Goal: Check status: Check status

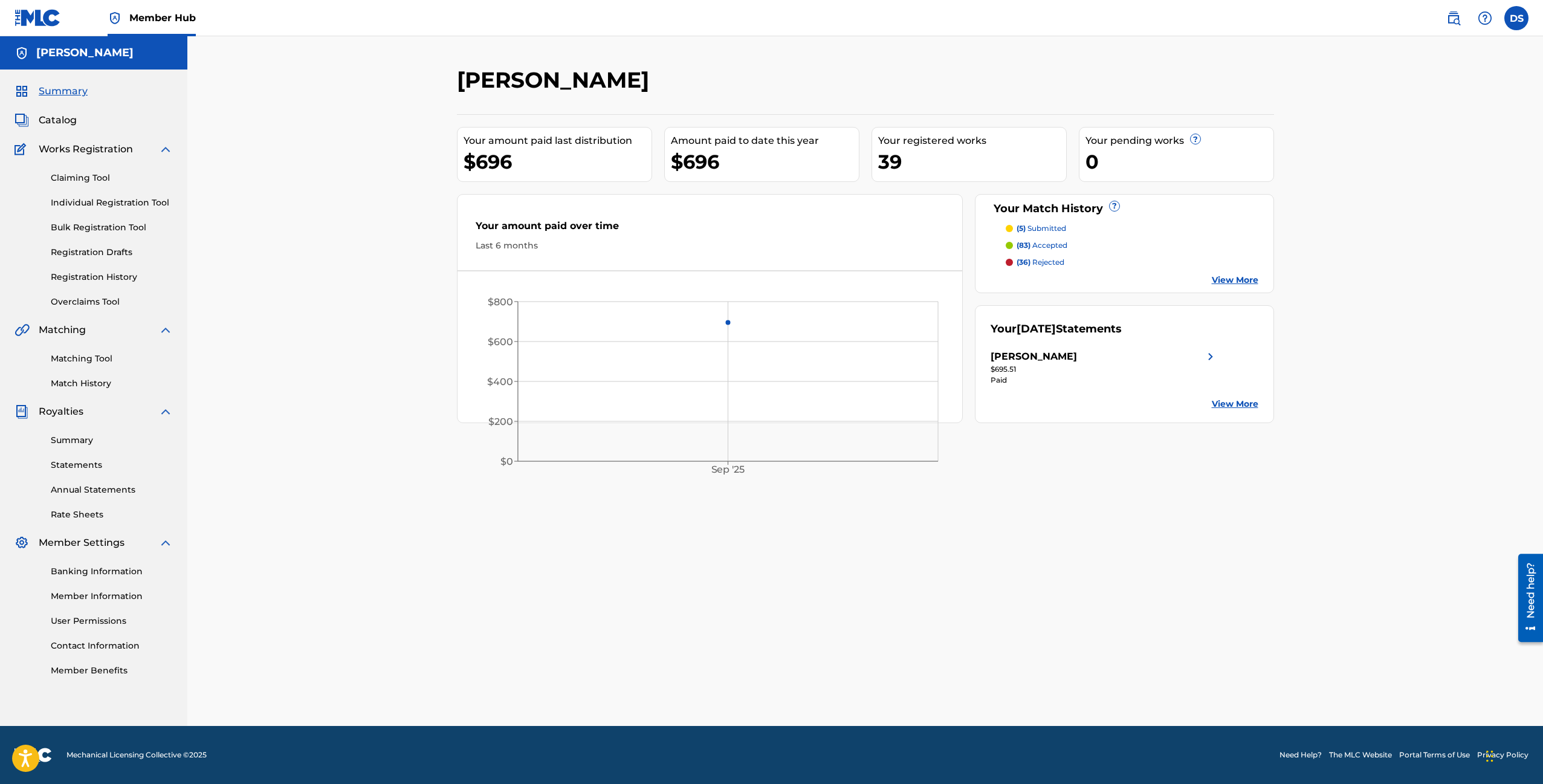
click at [1043, 245] on p "(83) accepted" at bounding box center [1042, 245] width 51 height 11
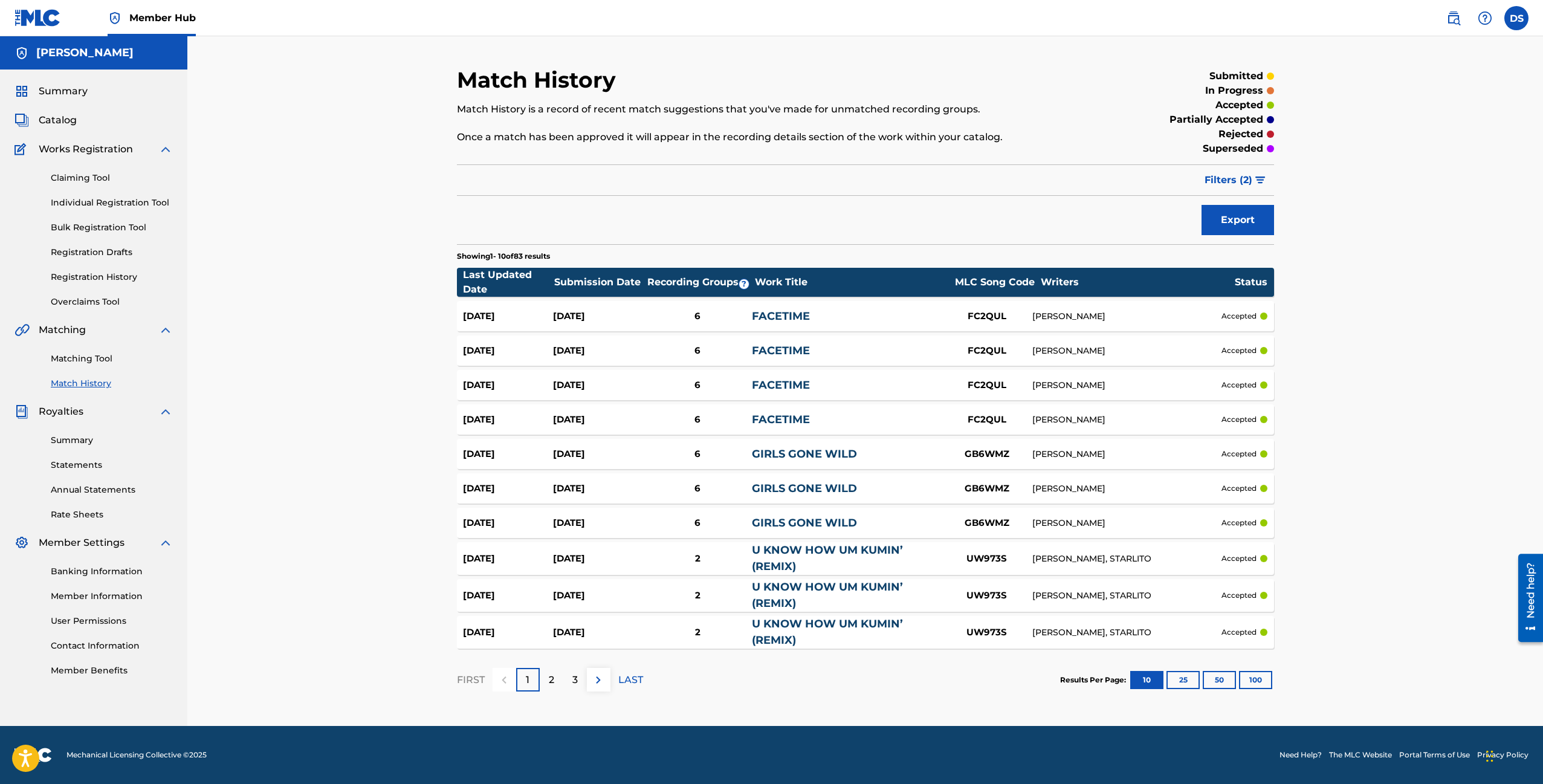
click at [699, 489] on div "6" at bounding box center [697, 488] width 108 height 14
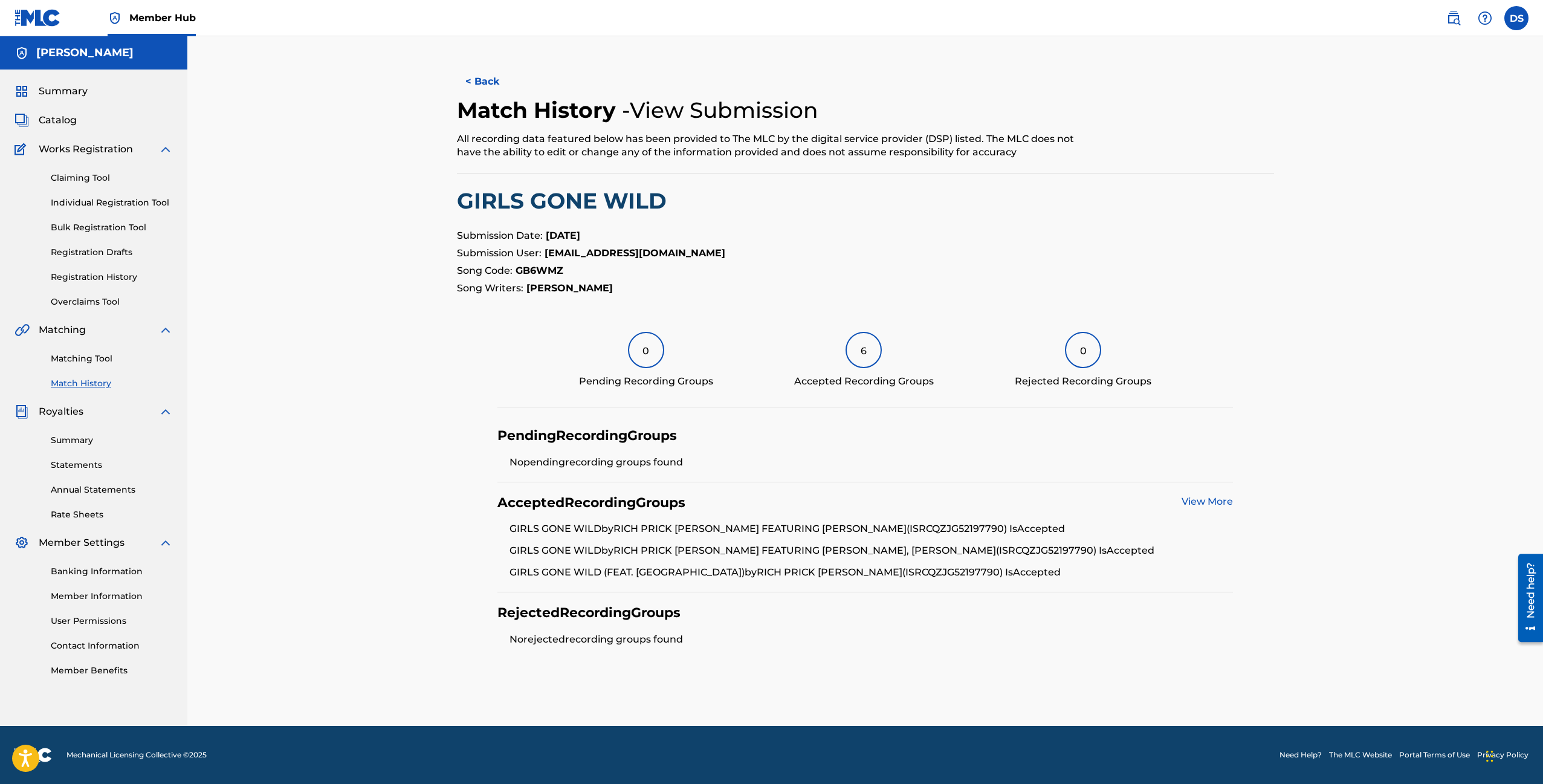
click at [1197, 504] on link "View More" at bounding box center [1208, 502] width 51 height 11
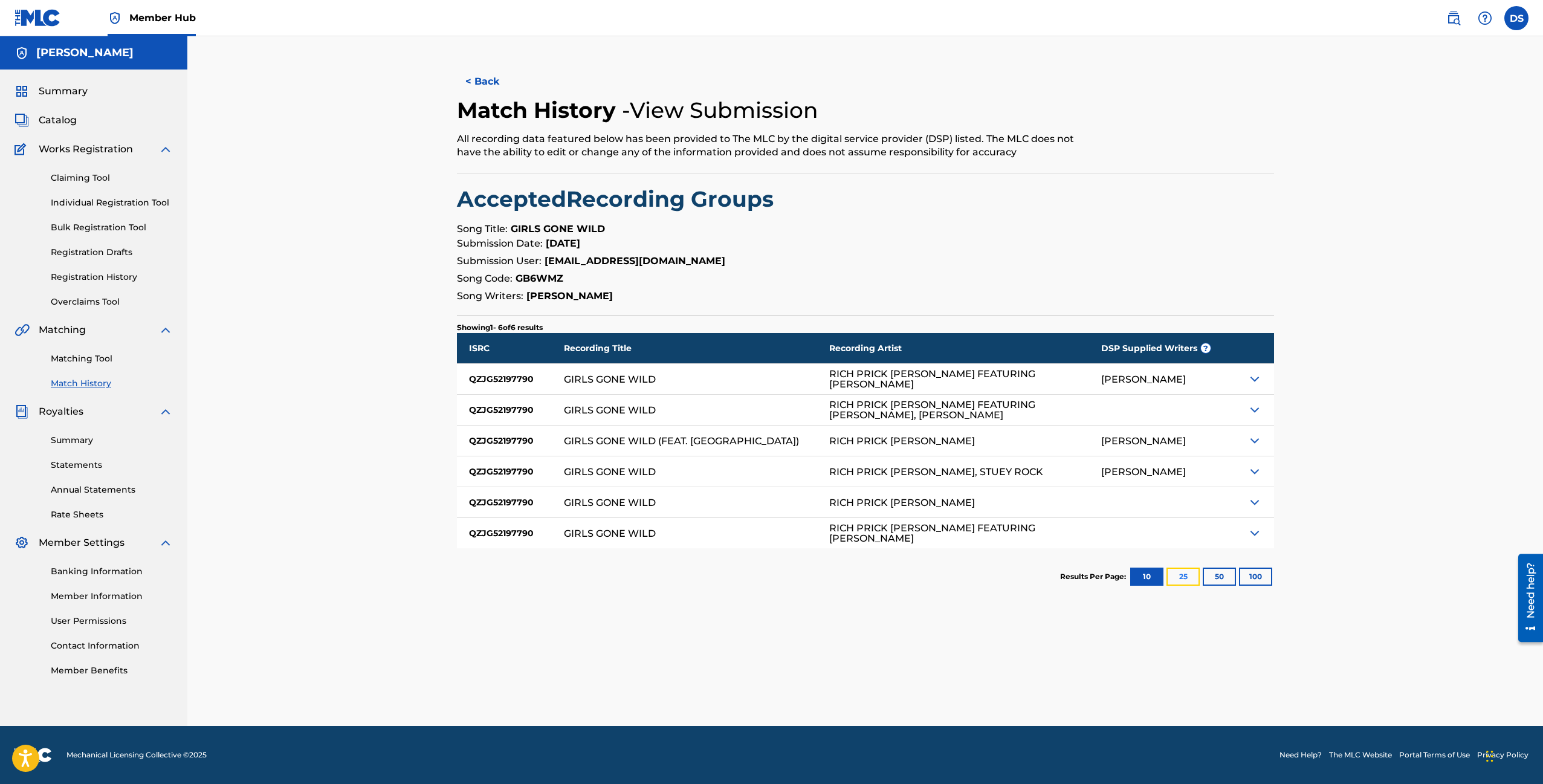
click at [1187, 579] on button "25" at bounding box center [1183, 576] width 34 height 18
click at [1254, 380] on img at bounding box center [1255, 379] width 14 height 14
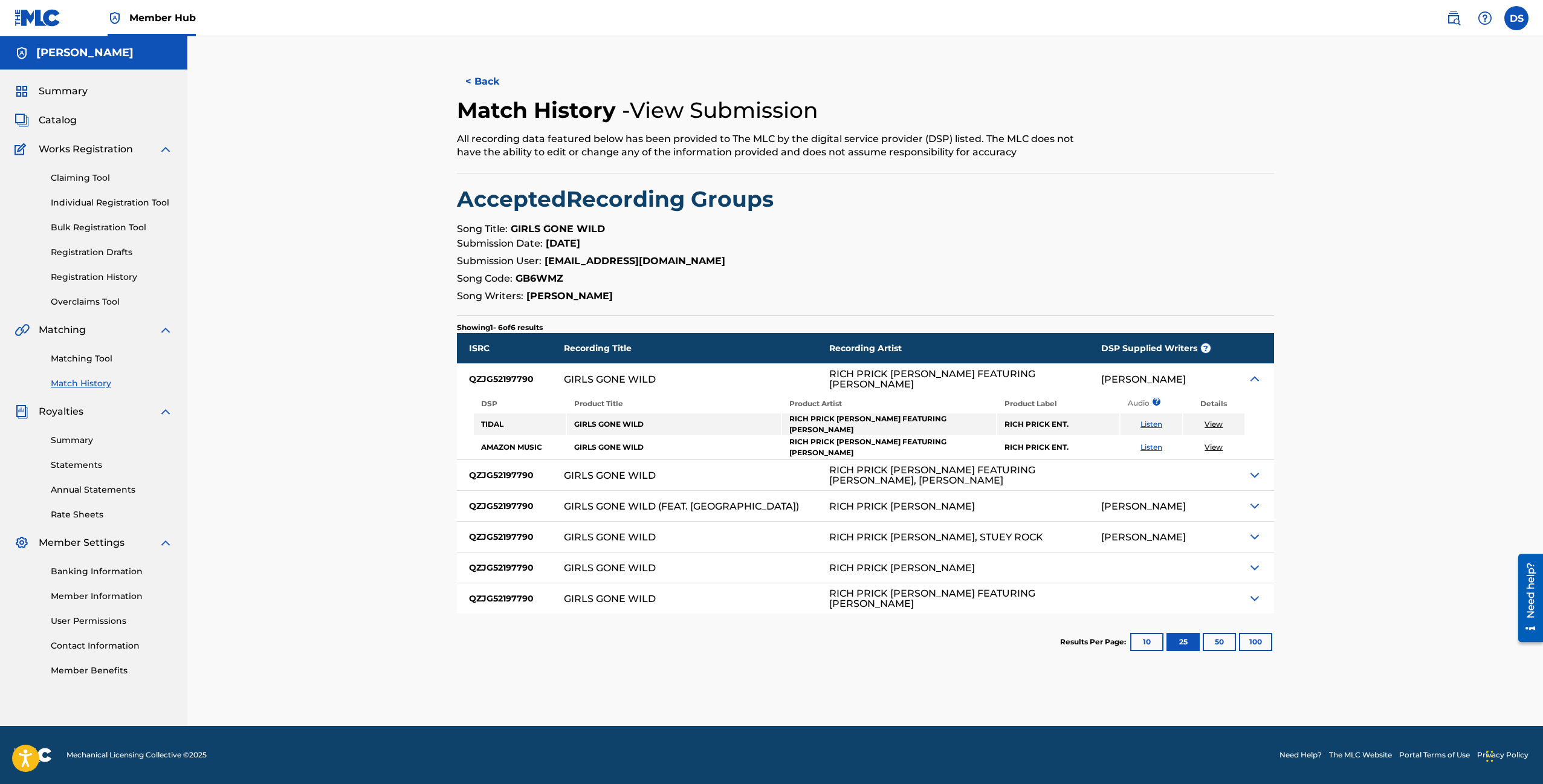
click at [1214, 424] on link "View" at bounding box center [1213, 424] width 18 height 9
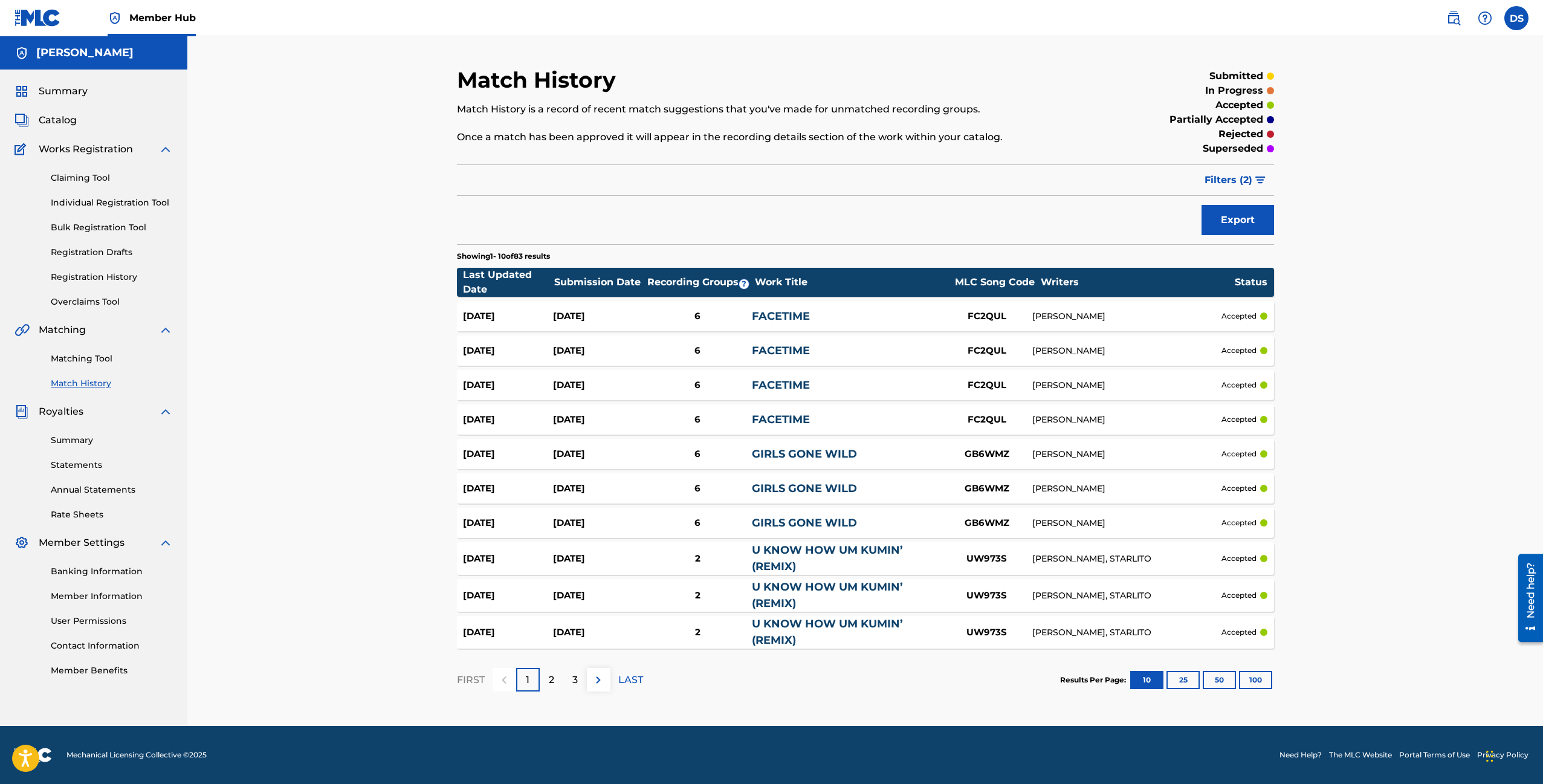
click at [694, 318] on div "6" at bounding box center [697, 316] width 108 height 14
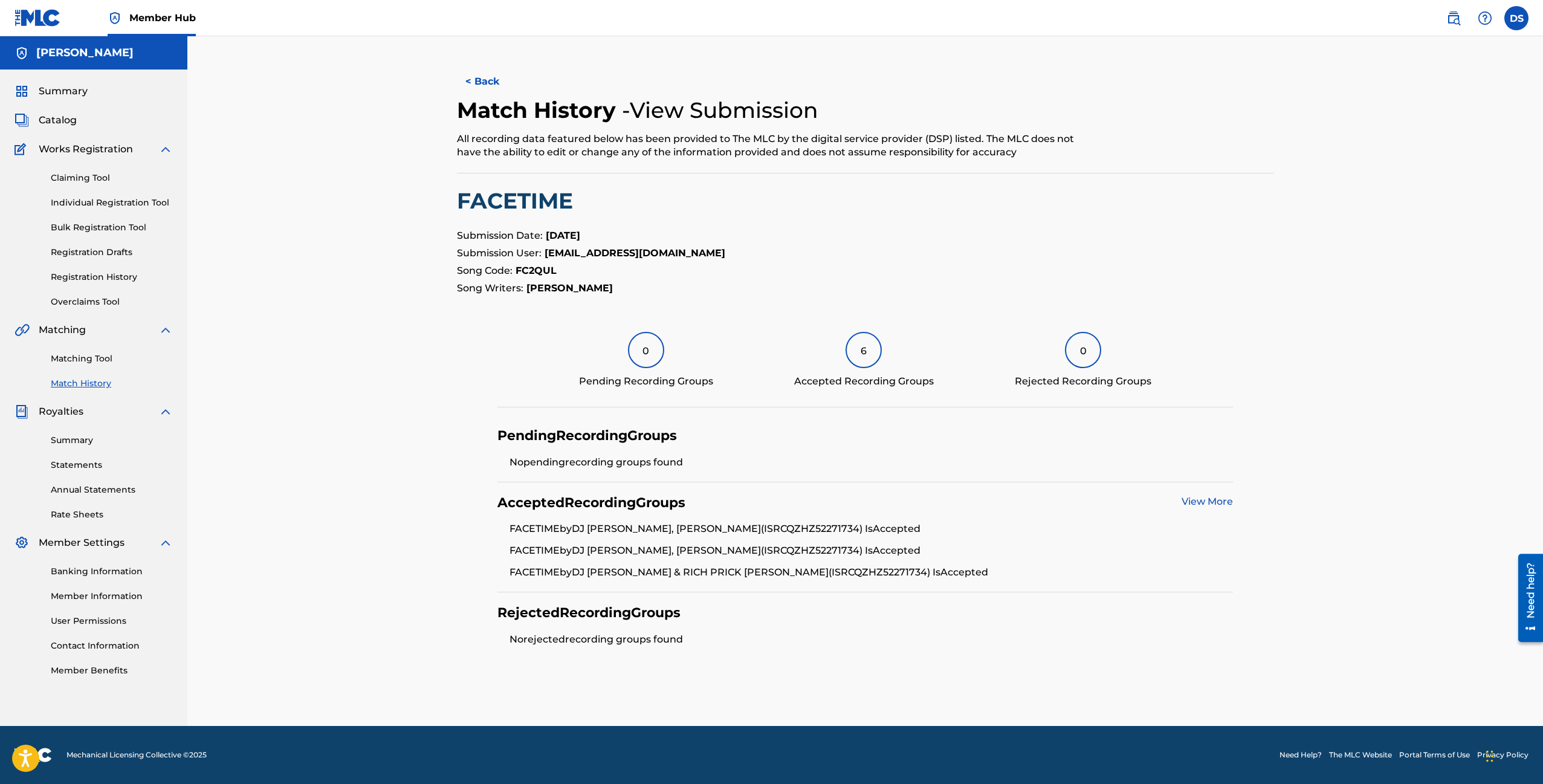
click at [1198, 496] on link "View More" at bounding box center [1208, 502] width 51 height 11
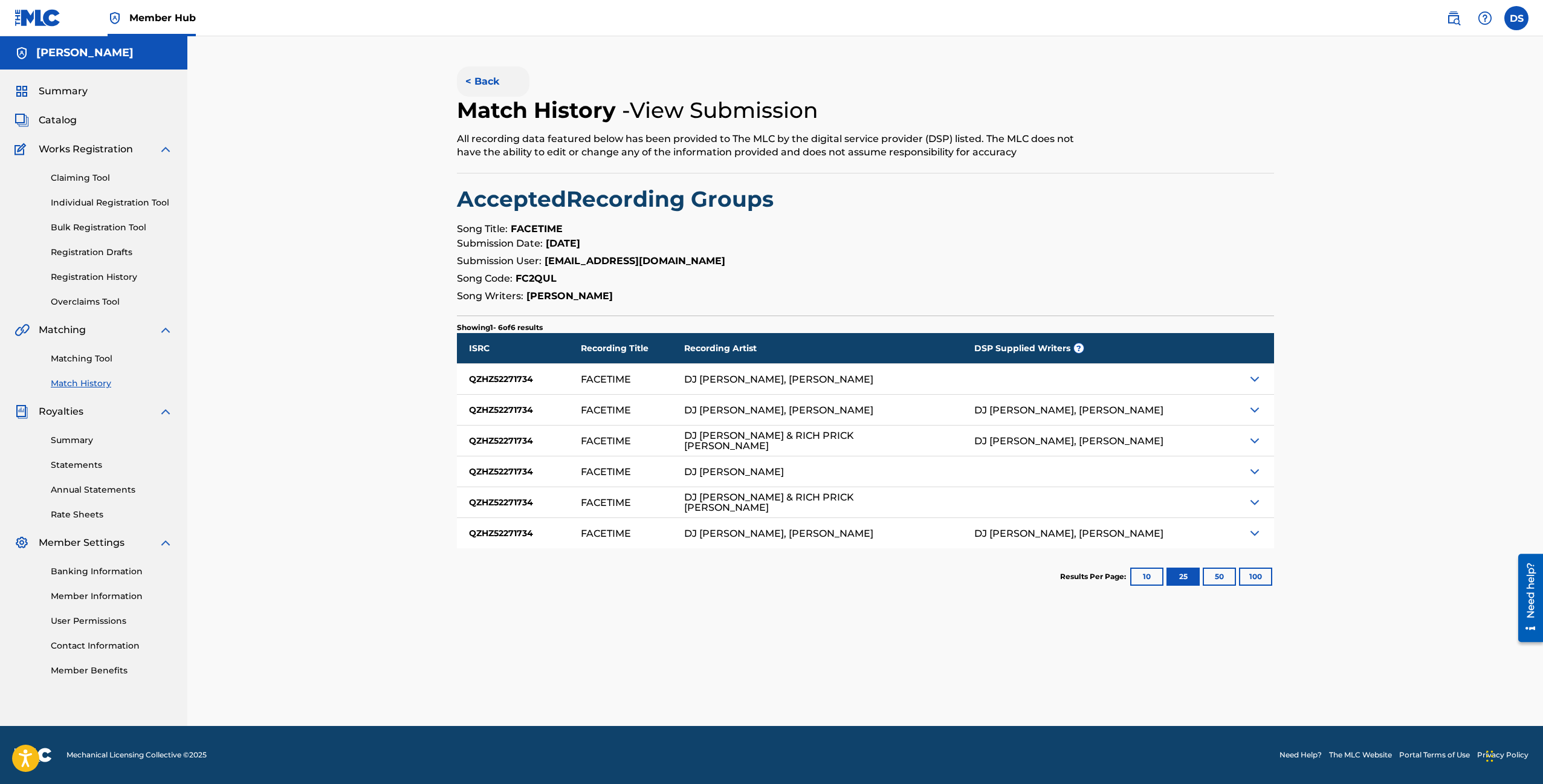
click at [494, 80] on button "< Back" at bounding box center [493, 81] width 73 height 30
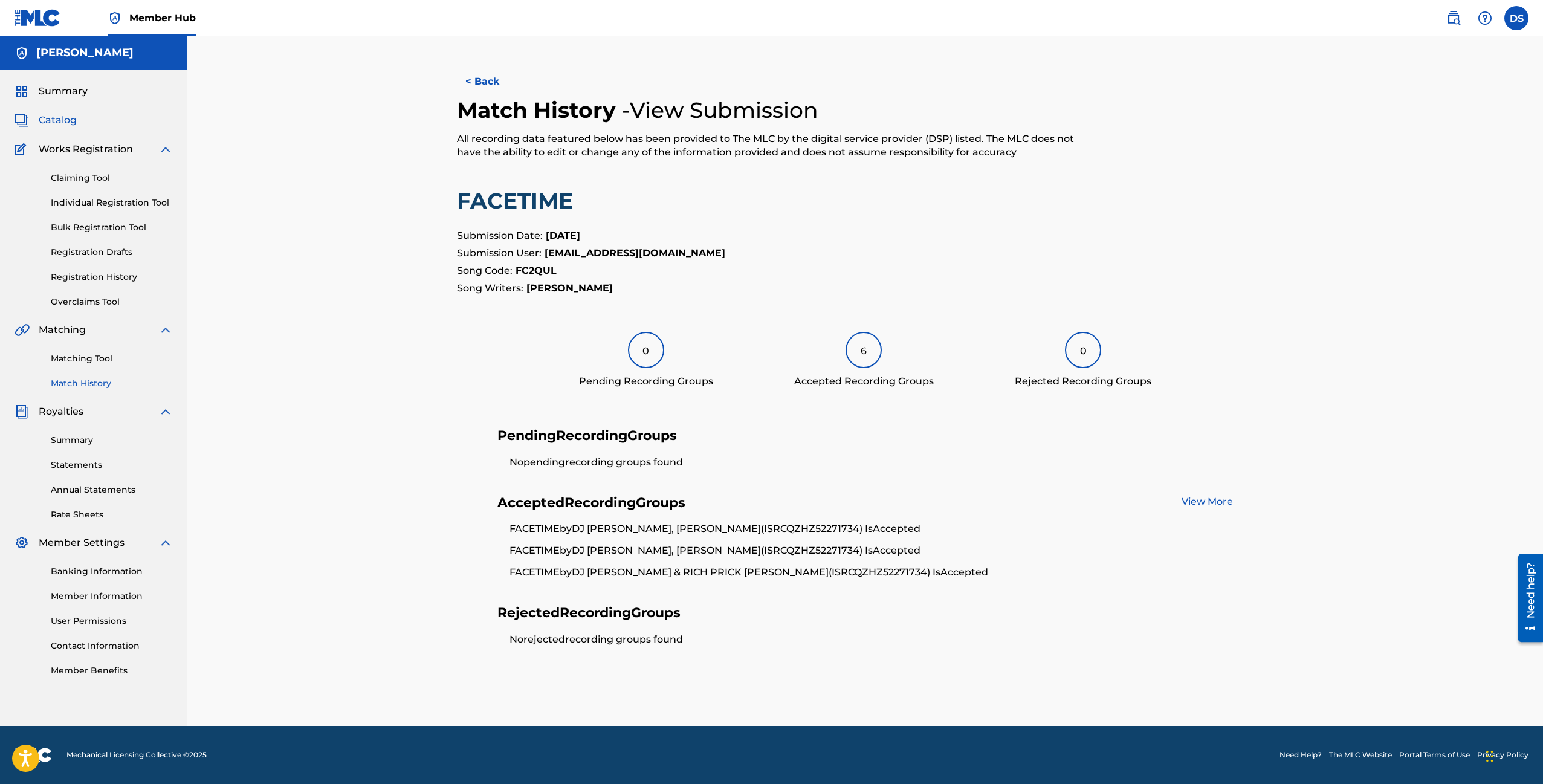
click at [55, 114] on span "Catalog" at bounding box center [57, 120] width 38 height 14
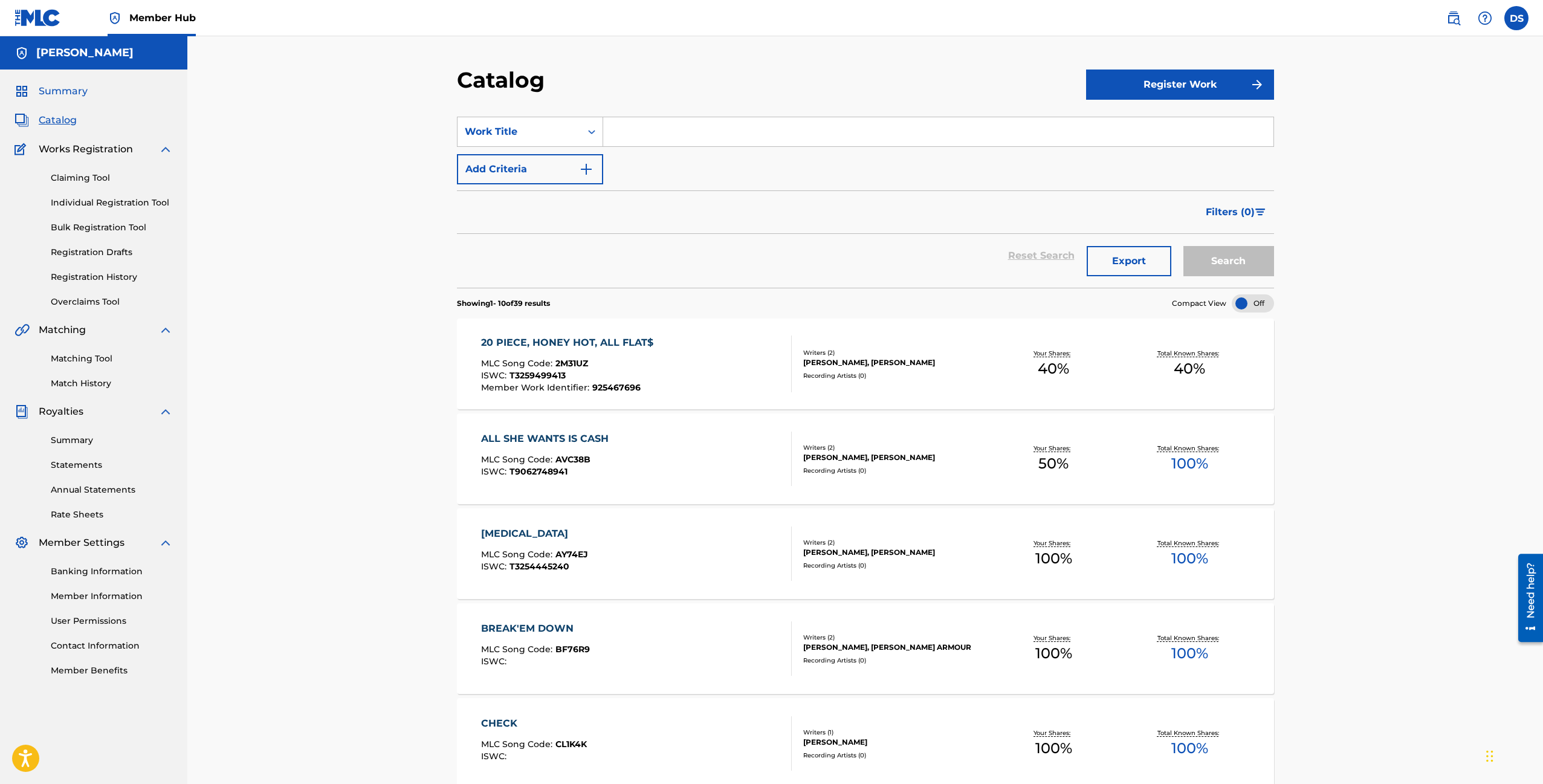
click at [66, 94] on span "Summary" at bounding box center [63, 91] width 49 height 14
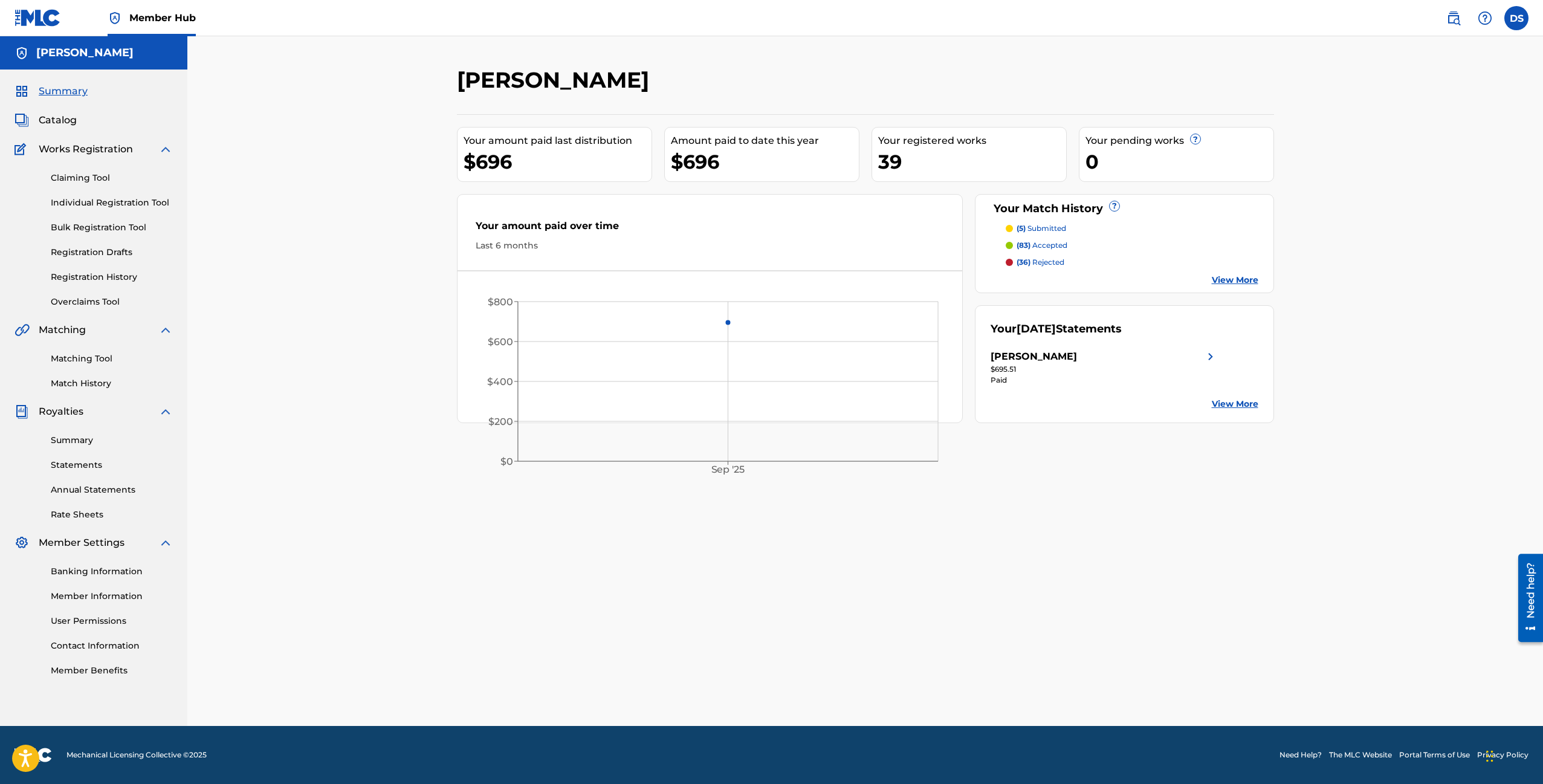
click at [1045, 229] on p "(5) submitted" at bounding box center [1041, 228] width 49 height 11
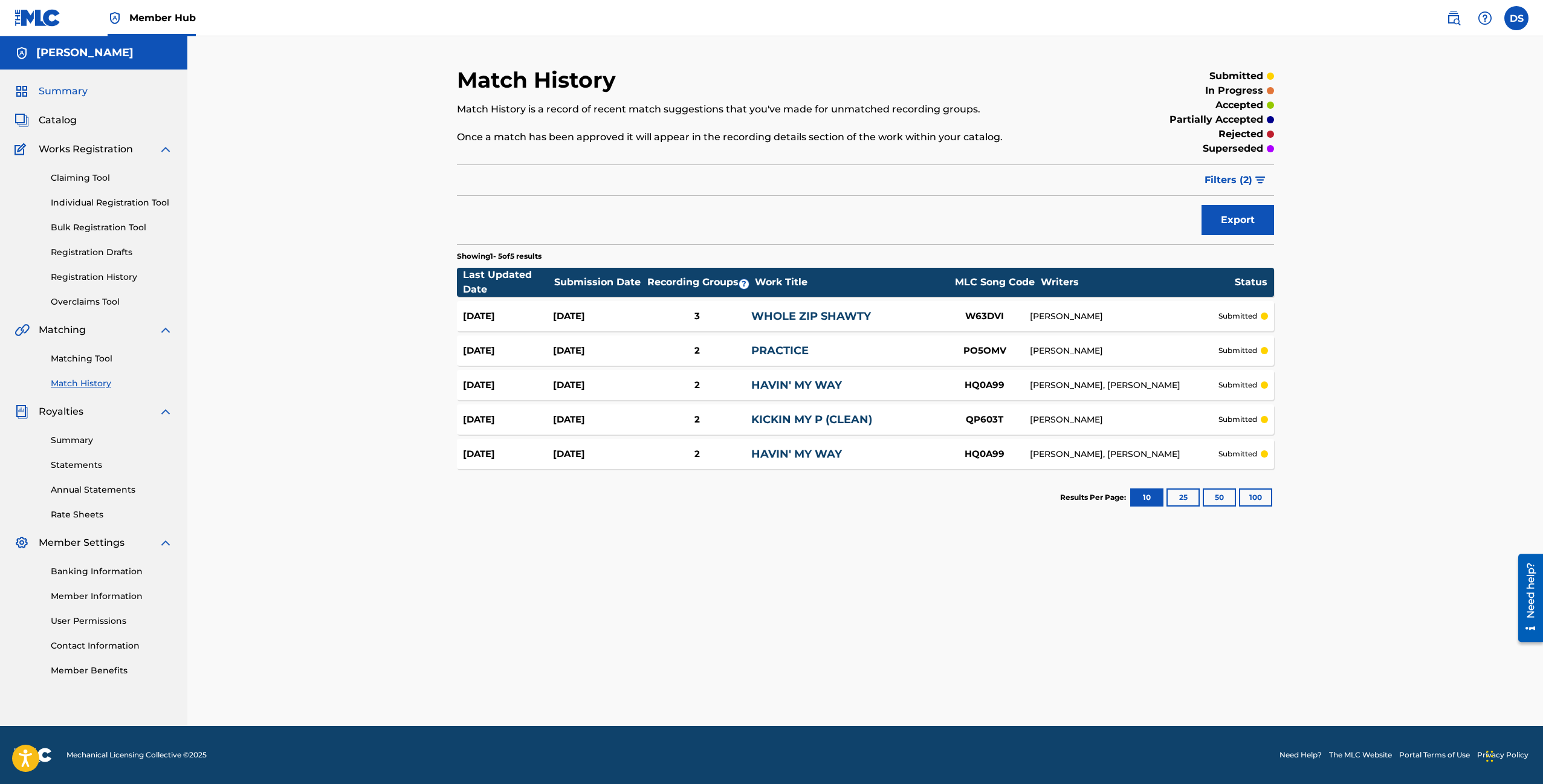
click at [58, 90] on span "Summary" at bounding box center [63, 91] width 49 height 14
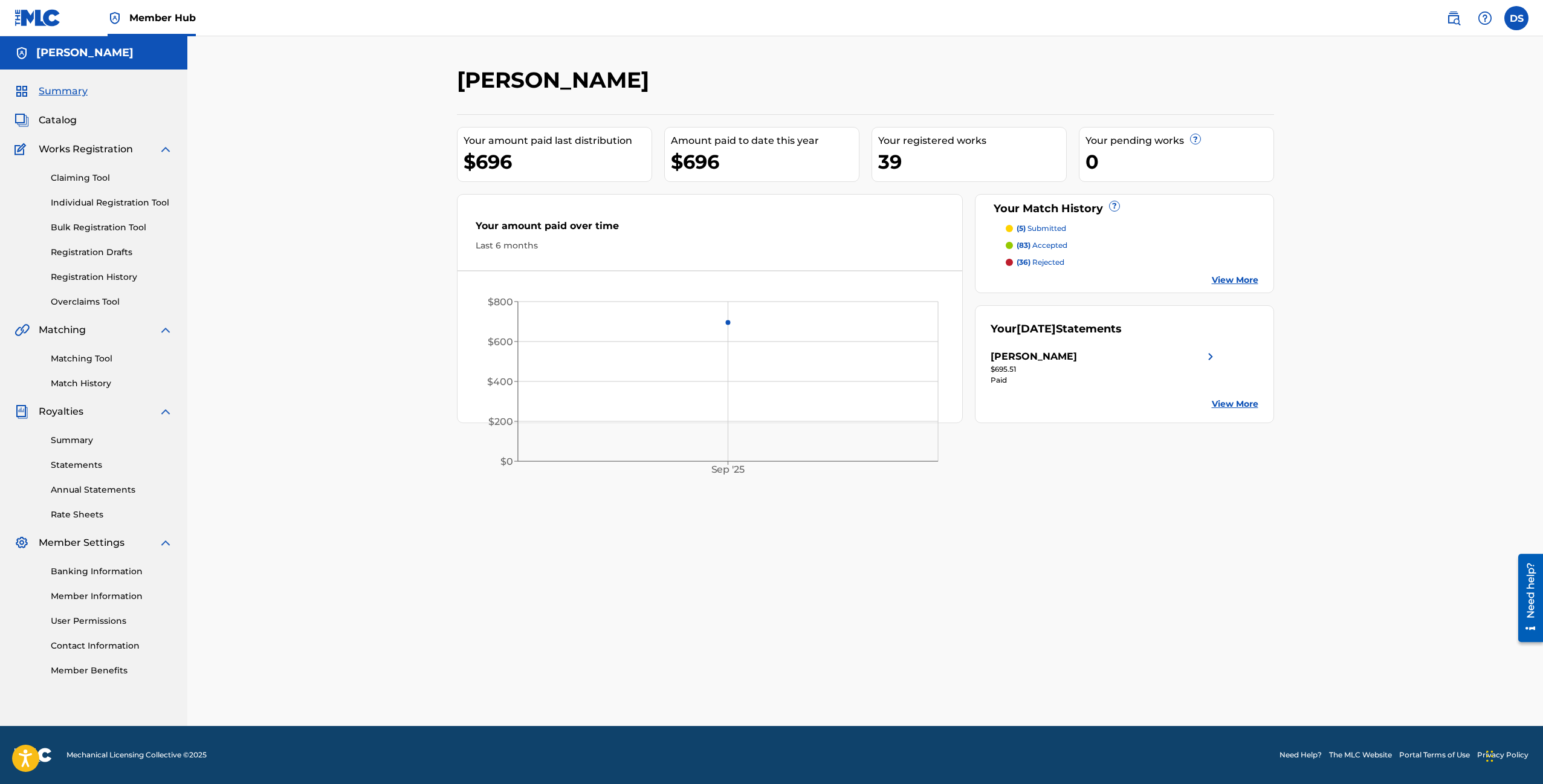
click at [1040, 247] on p "(83) accepted" at bounding box center [1042, 245] width 51 height 11
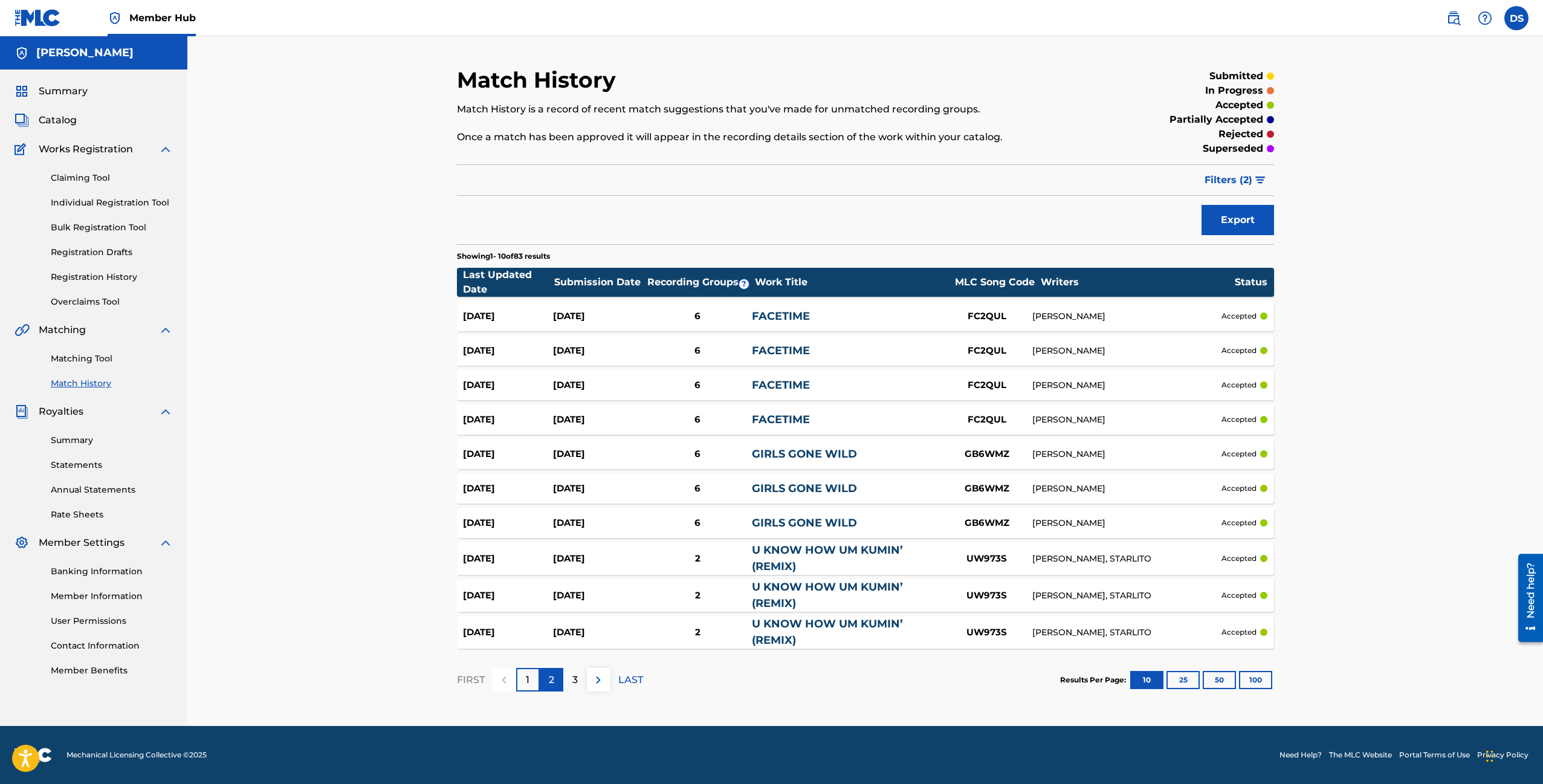
click at [557, 679] on div "2" at bounding box center [551, 679] width 24 height 24
click at [580, 683] on div "3" at bounding box center [575, 679] width 24 height 24
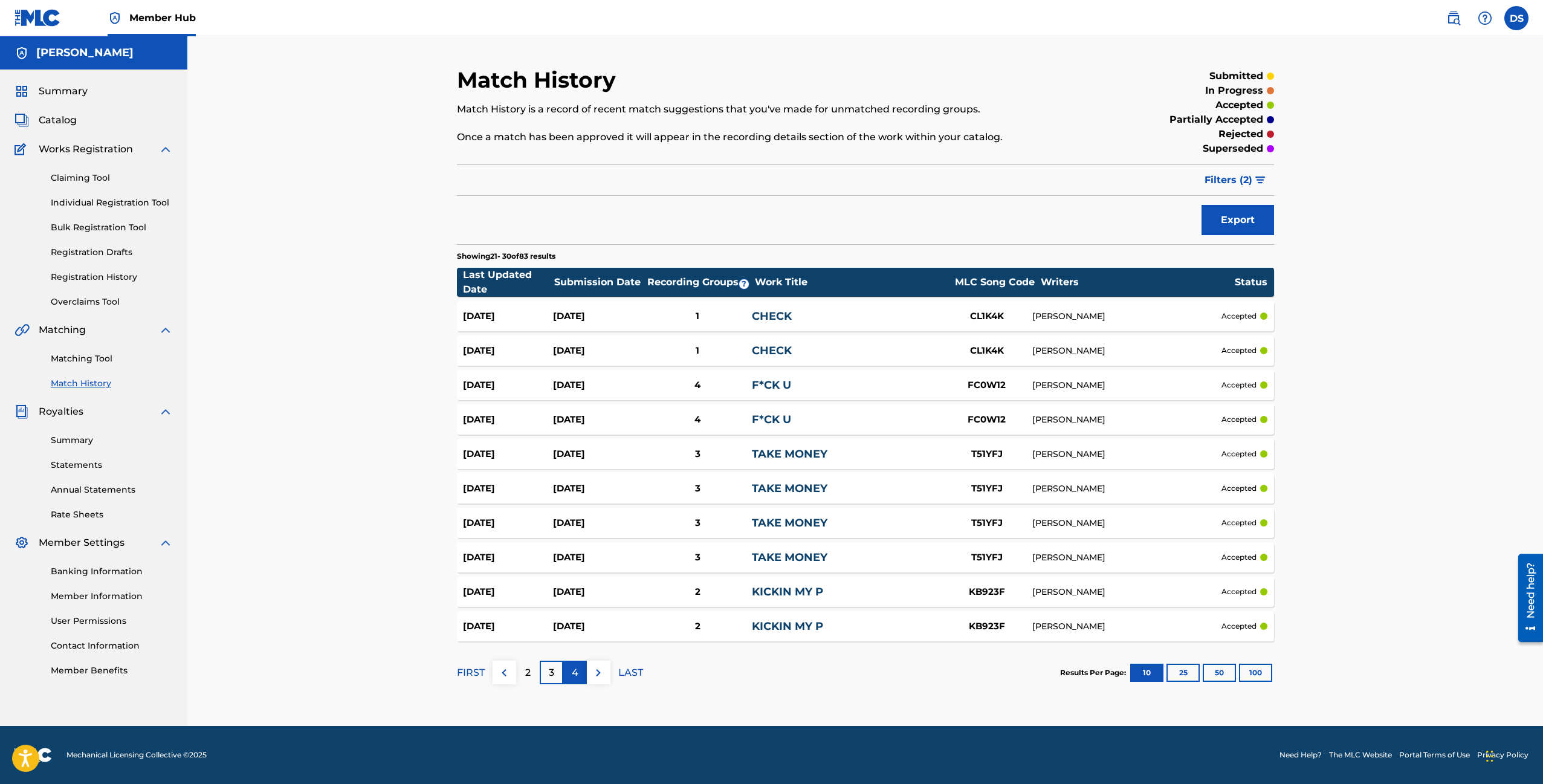
click at [576, 672] on p "4" at bounding box center [575, 673] width 6 height 14
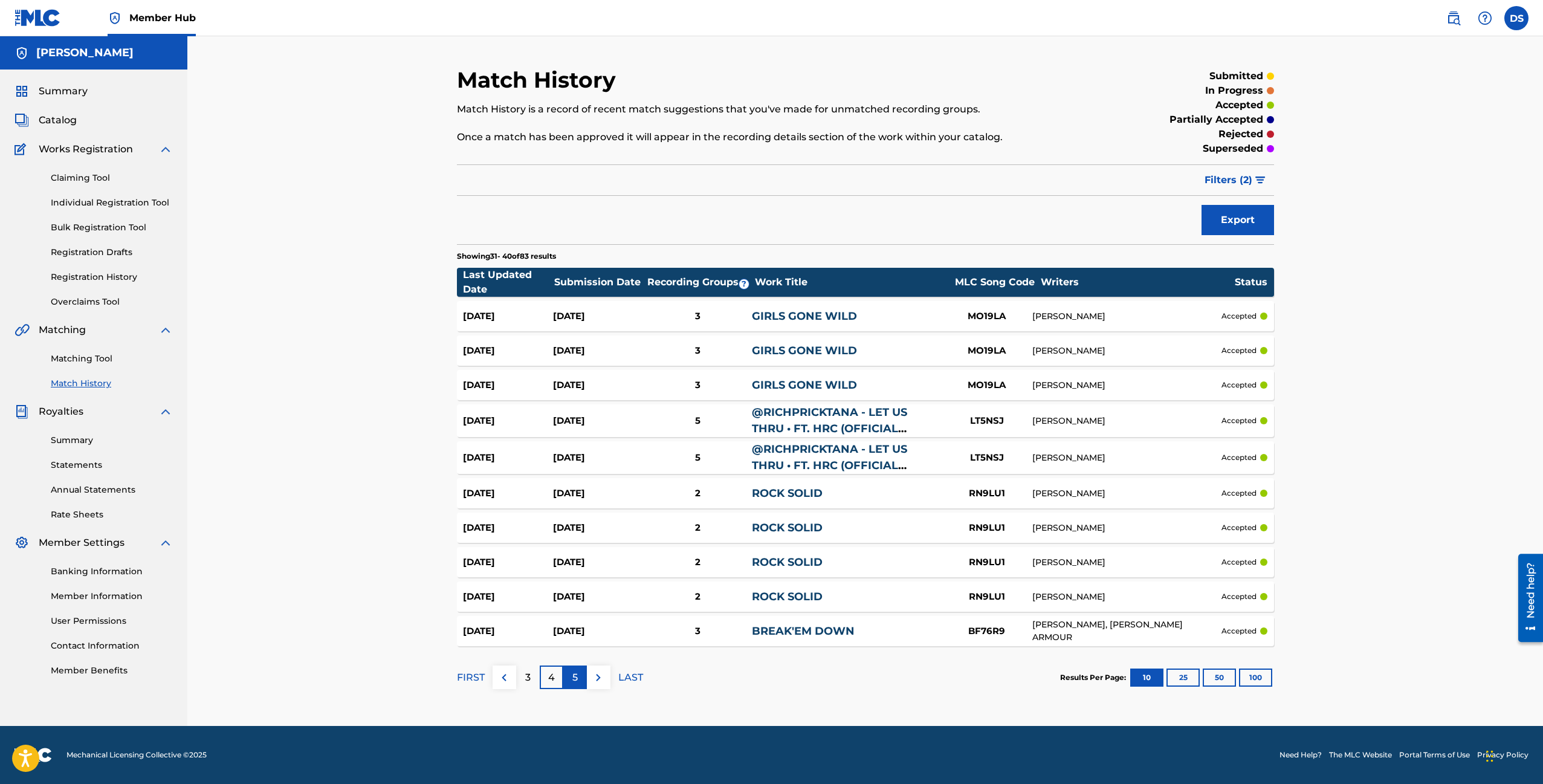
click at [572, 677] on p "5" at bounding box center [575, 677] width 6 height 14
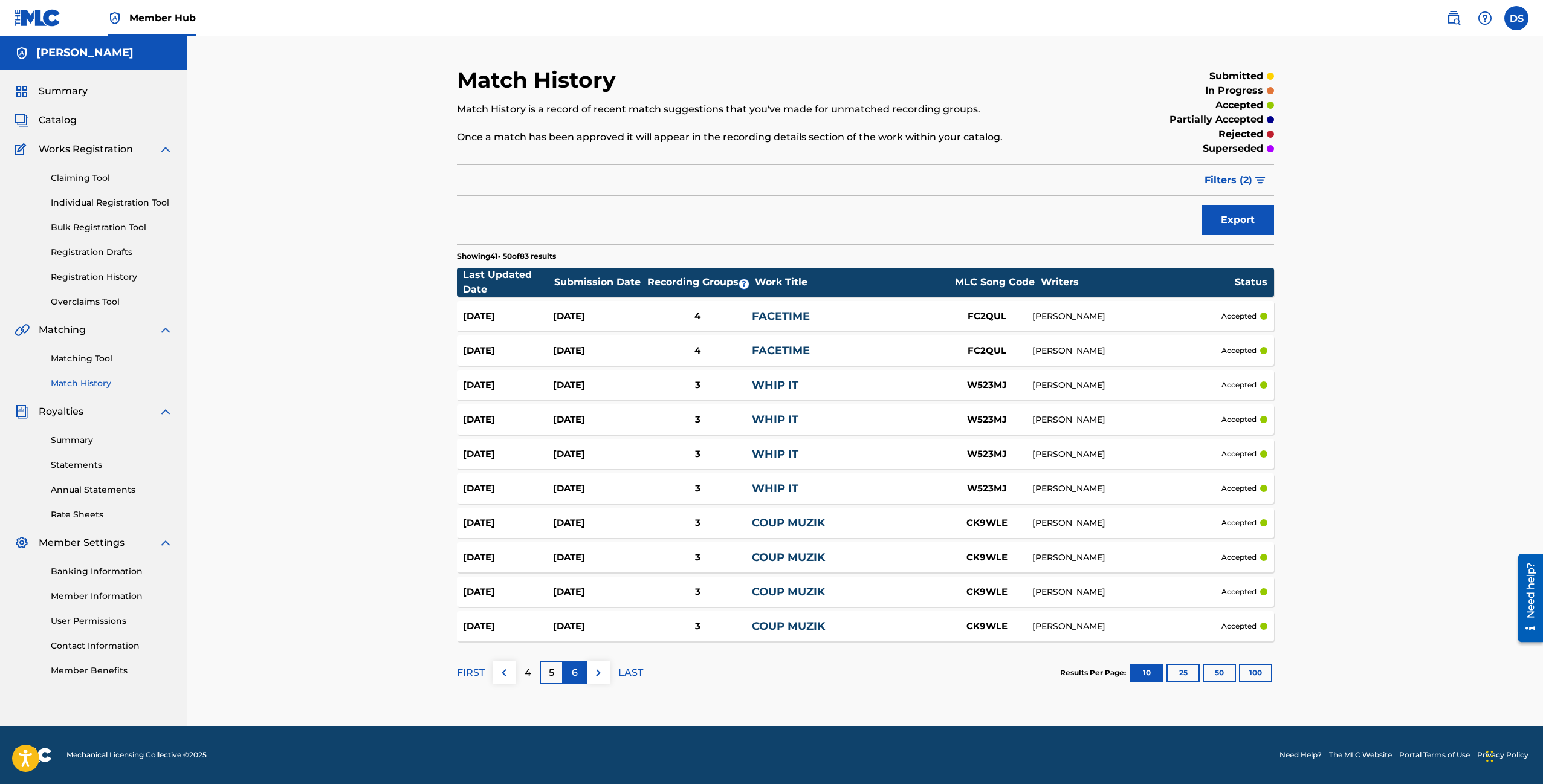
click at [579, 674] on div "6" at bounding box center [575, 672] width 24 height 24
click at [574, 668] on p "7" at bounding box center [575, 673] width 6 height 14
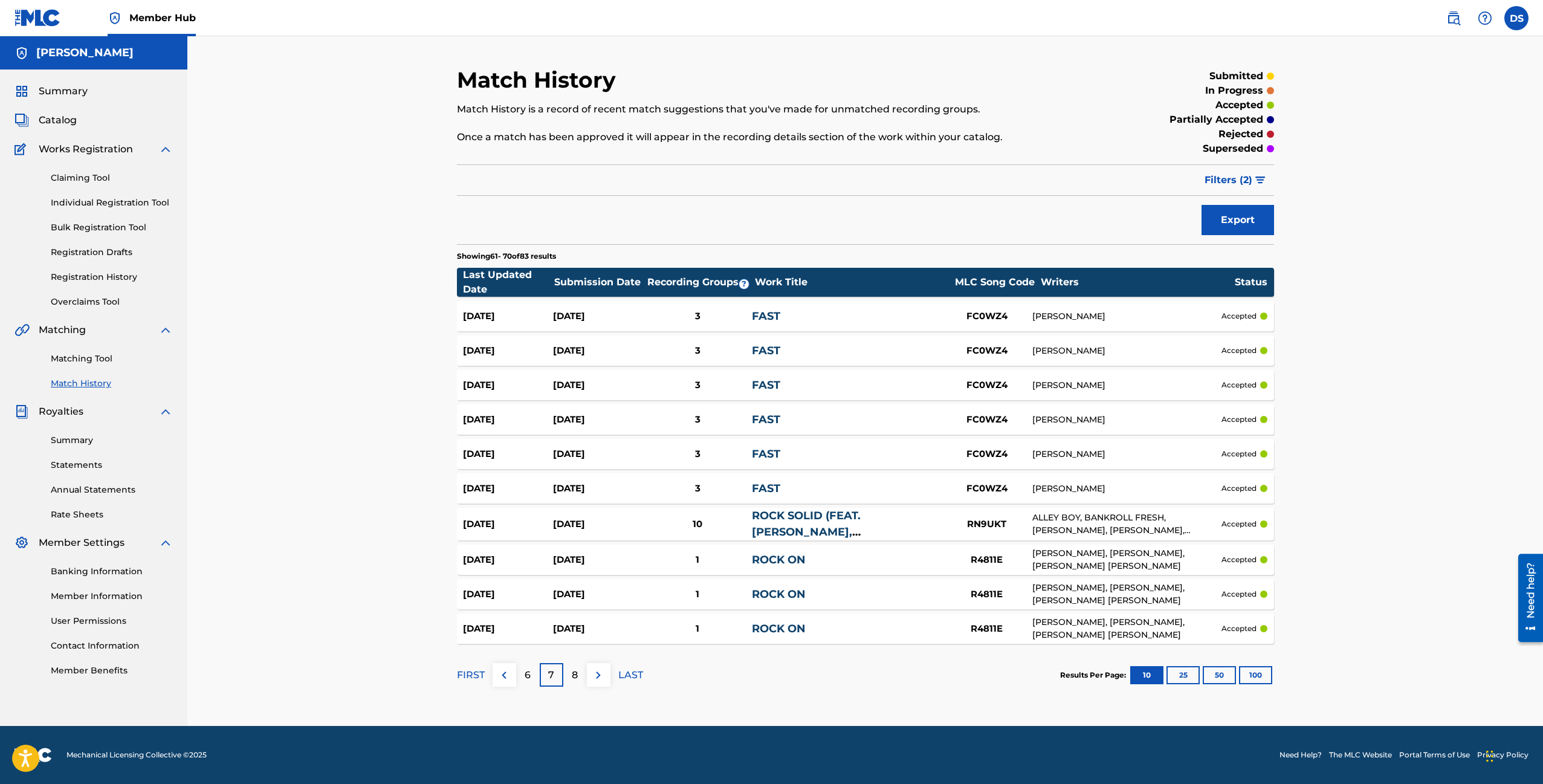
click at [776, 528] on link "ROCK SOLID (FEAT. [PERSON_NAME], [PERSON_NAME], [US_STATE] DA MAC & YOUNG FRESH…" at bounding box center [846, 548] width 188 height 78
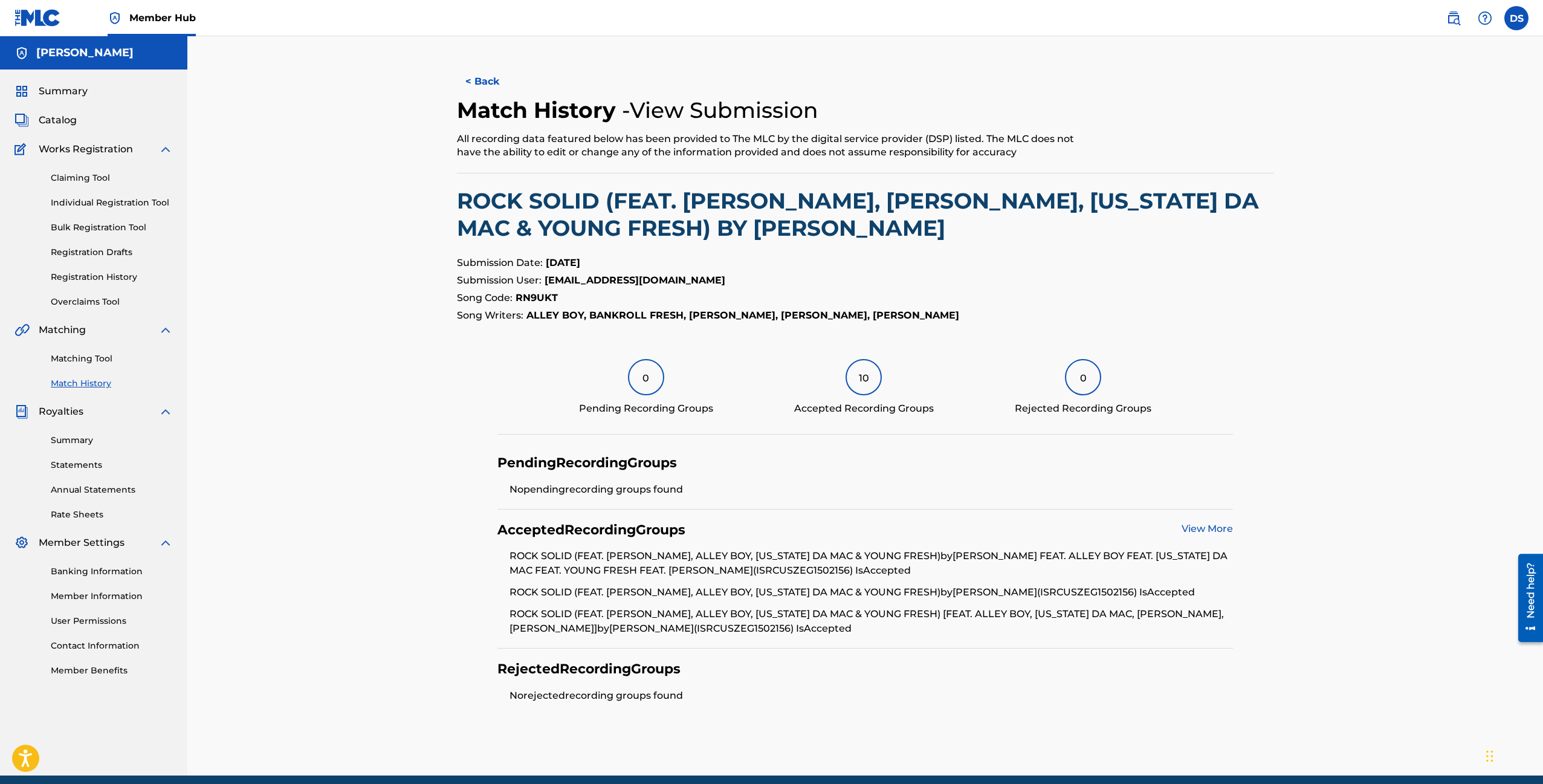
click at [1198, 530] on link "View More" at bounding box center [1208, 529] width 51 height 11
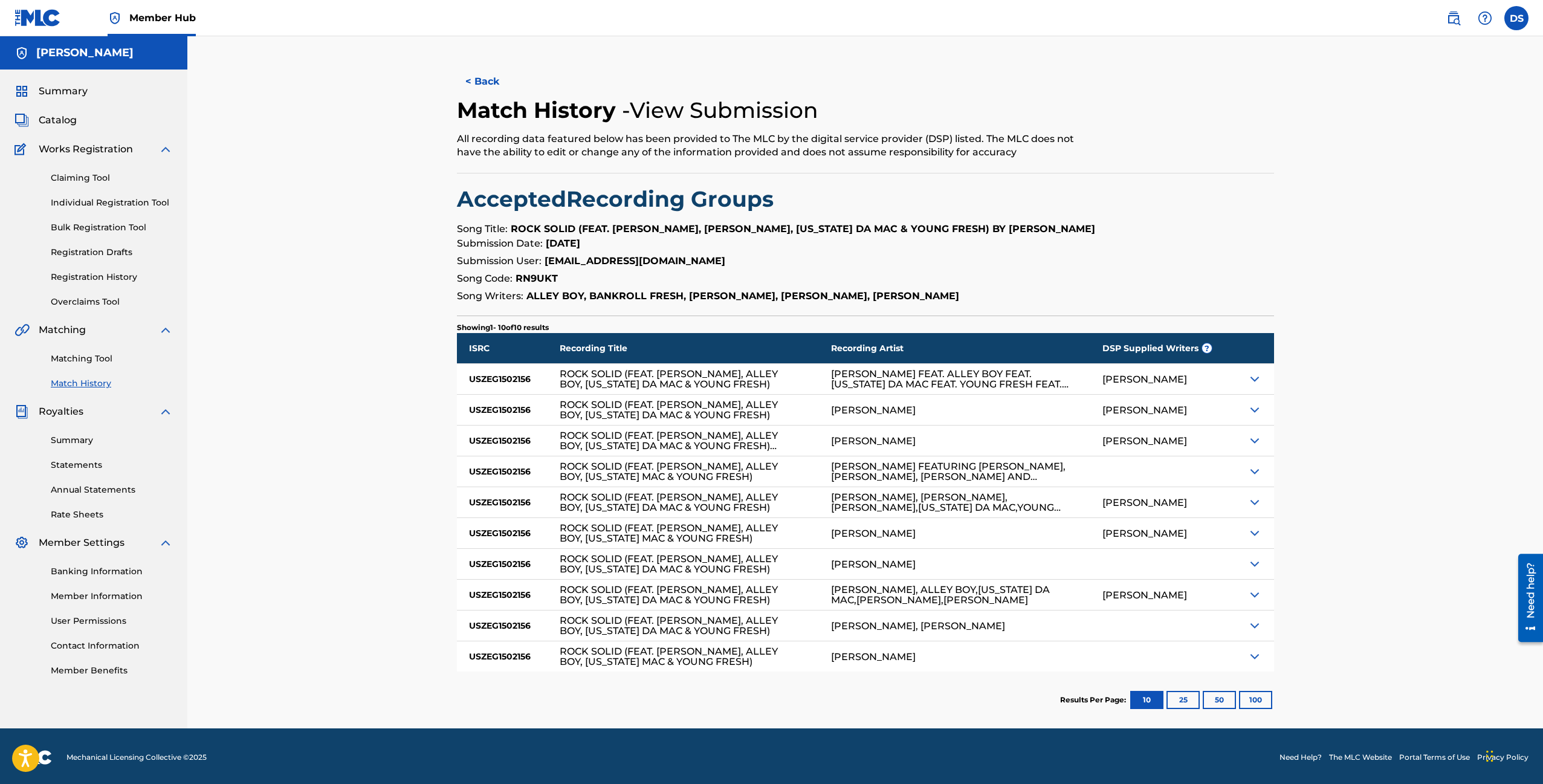
click at [53, 81] on div "Summary Catalog Works Registration Claiming Tool Individual Registration Tool B…" at bounding box center [93, 380] width 188 height 622
click at [56, 92] on span "Summary" at bounding box center [63, 91] width 49 height 14
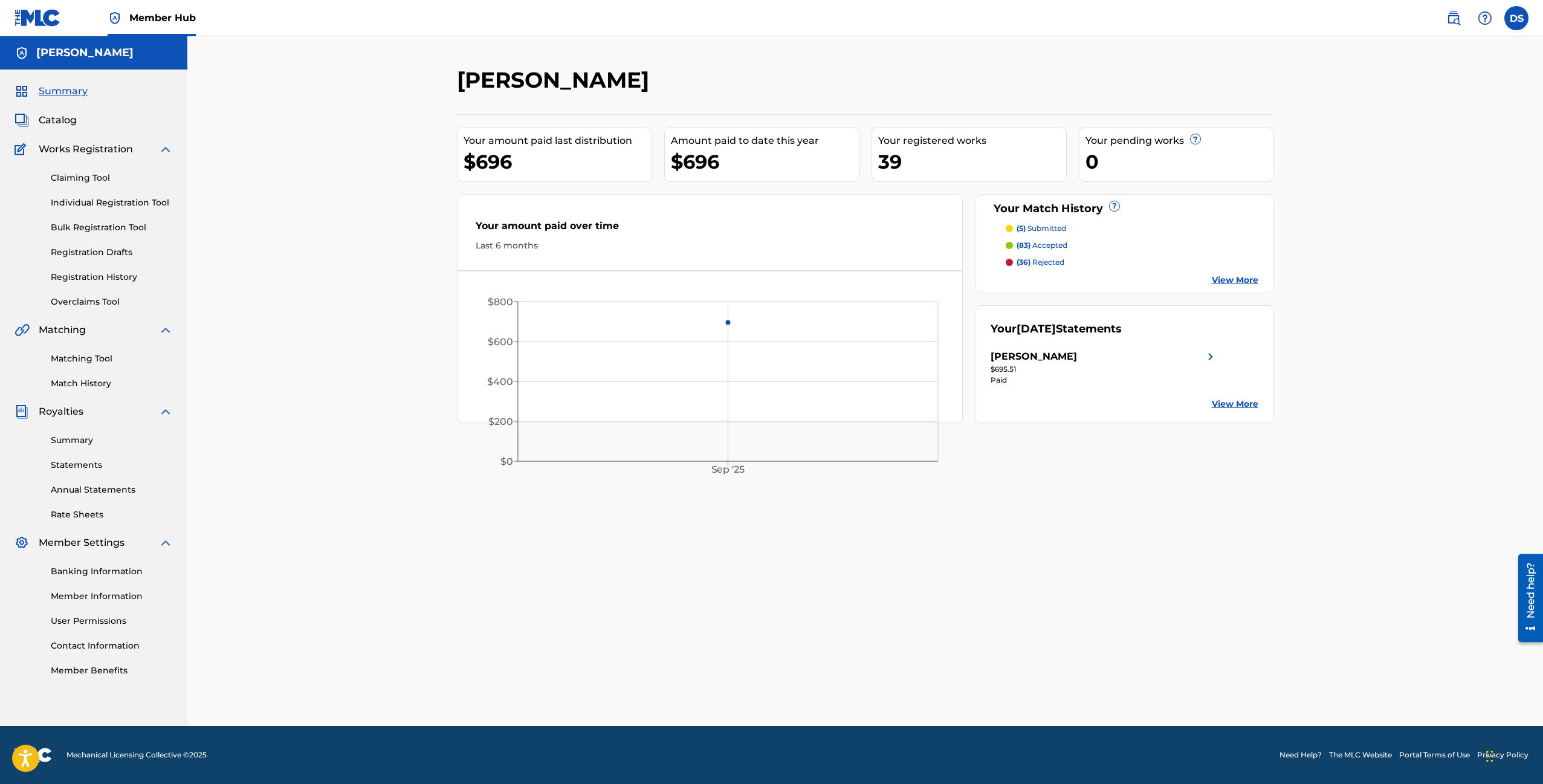
click at [712, 168] on div "$696" at bounding box center [764, 162] width 188 height 27
click at [68, 86] on span "Summary" at bounding box center [63, 91] width 49 height 14
click at [69, 86] on span "Summary" at bounding box center [63, 91] width 49 height 14
click at [1243, 407] on link "View More" at bounding box center [1235, 404] width 46 height 13
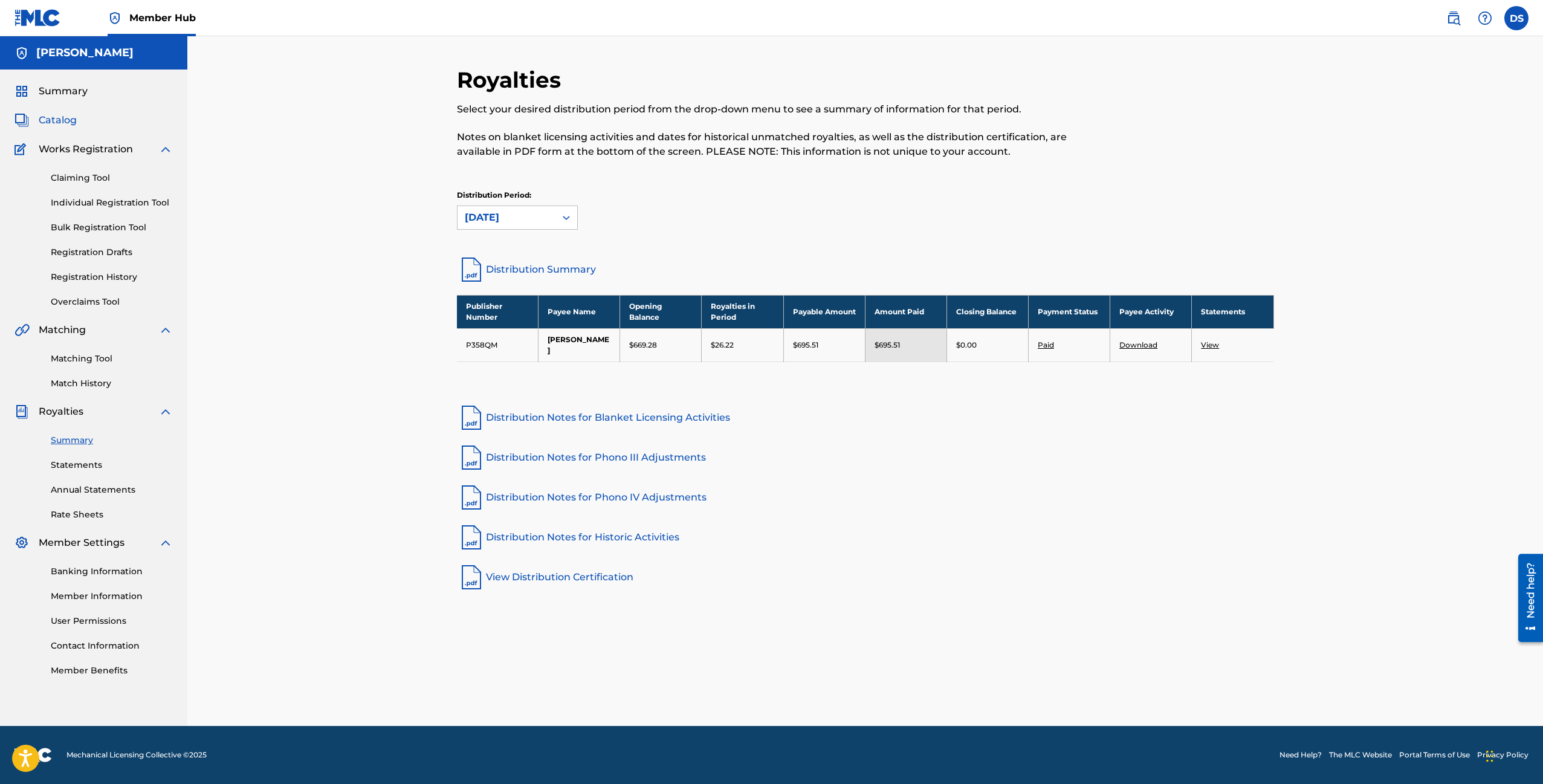
click at [43, 119] on span "Catalog" at bounding box center [57, 120] width 38 height 14
